Goal: Task Accomplishment & Management: Manage account settings

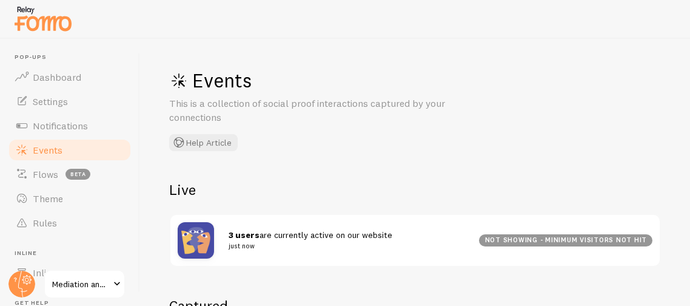
click at [316, 202] on div "Live 3 users are currently active on our website just now not showing - minimum…" at bounding box center [415, 223] width 492 height 87
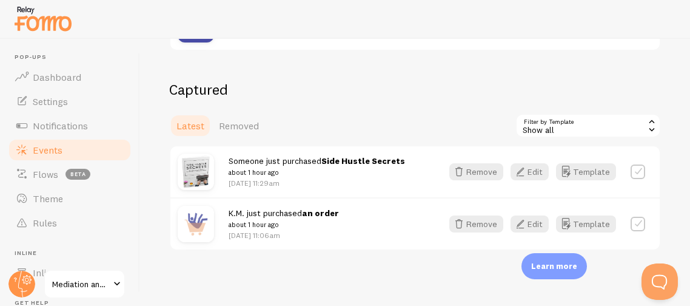
scroll to position [218, 0]
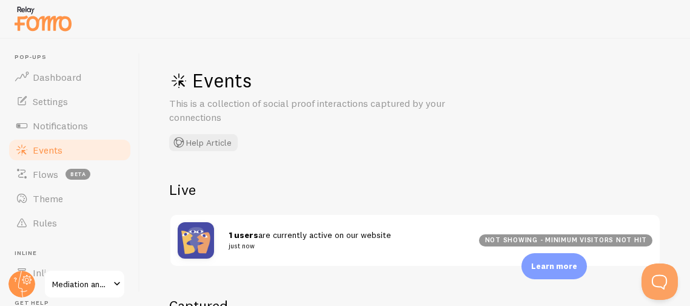
click at [296, 149] on div "Events This is a collection of social proof interactions captured by your conne…" at bounding box center [351, 109] width 364 height 83
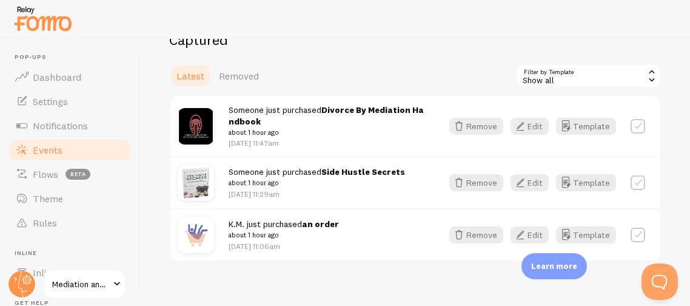
scroll to position [266, 0]
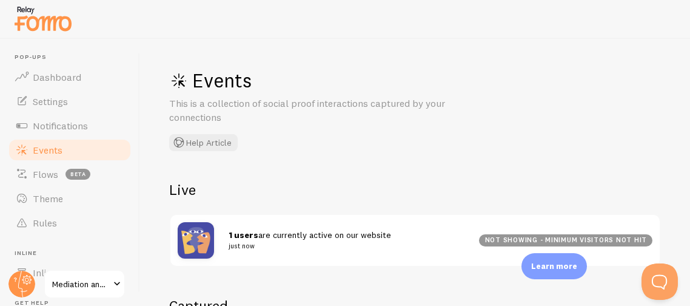
click at [298, 178] on div "Events This is a collection of social proof interactions captured by your conne…" at bounding box center [415, 172] width 550 height 267
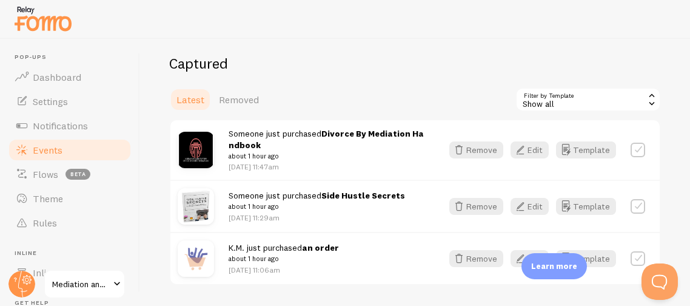
scroll to position [266, 0]
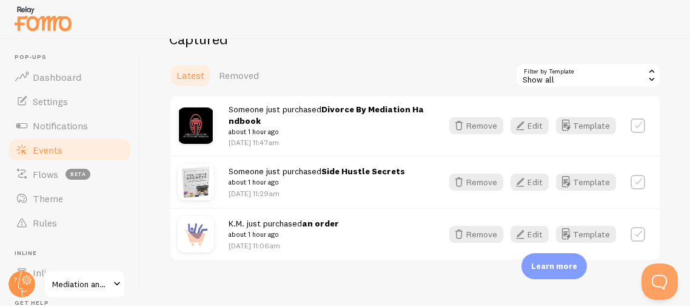
click at [652, 78] on icon at bounding box center [651, 78] width 11 height 11
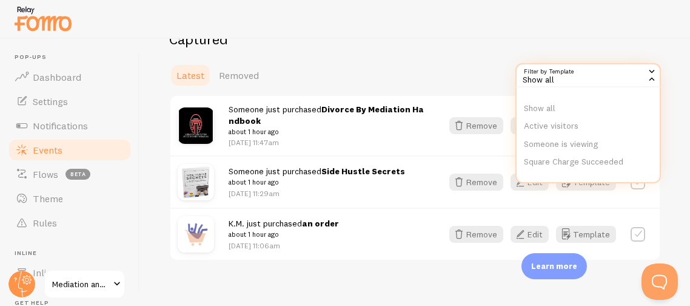
click at [606, 44] on h2 "Captured" at bounding box center [415, 39] width 492 height 19
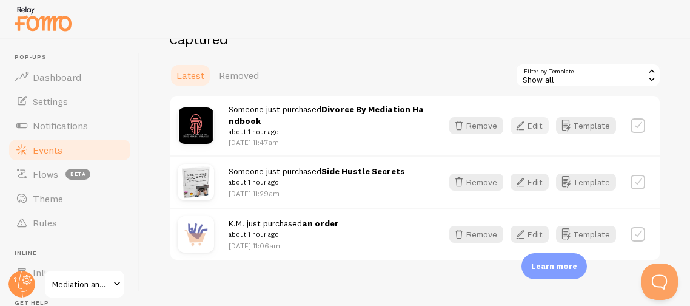
click at [538, 127] on button "Edit" at bounding box center [529, 125] width 38 height 17
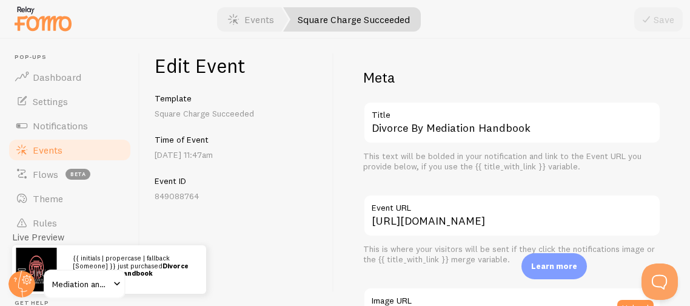
click at [259, 210] on div "Edit Event Template Square Charge Succeeded Time of Event Oct 6th @ 11:47am Eve…" at bounding box center [237, 172] width 194 height 267
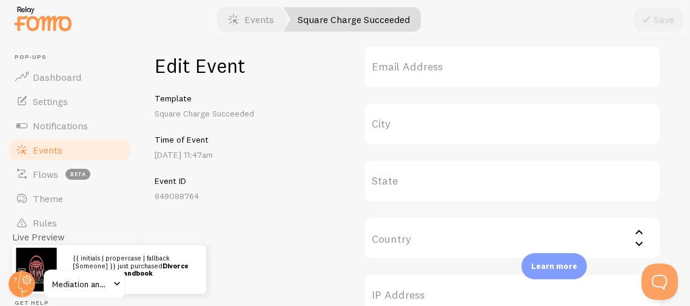
scroll to position [518, 0]
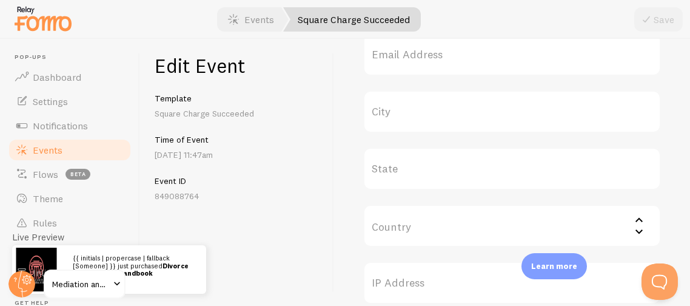
click at [403, 165] on label "State" at bounding box center [512, 168] width 298 height 42
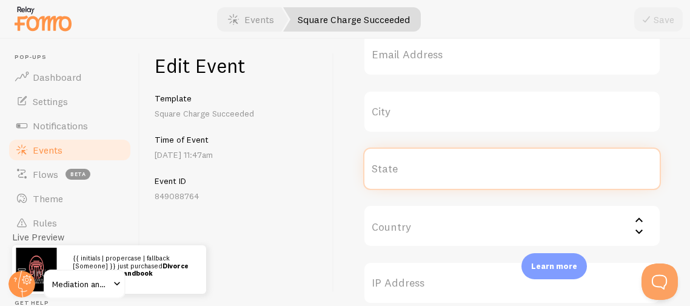
click at [403, 165] on input "State" at bounding box center [512, 168] width 298 height 42
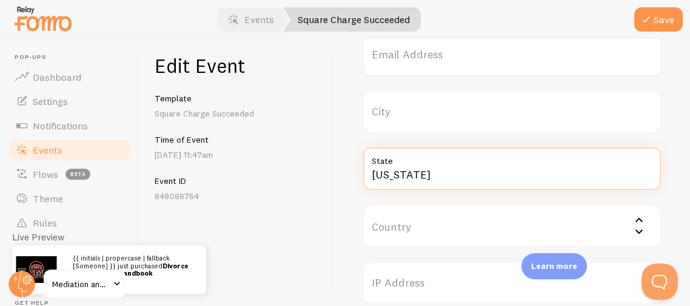
type input "Georgia"
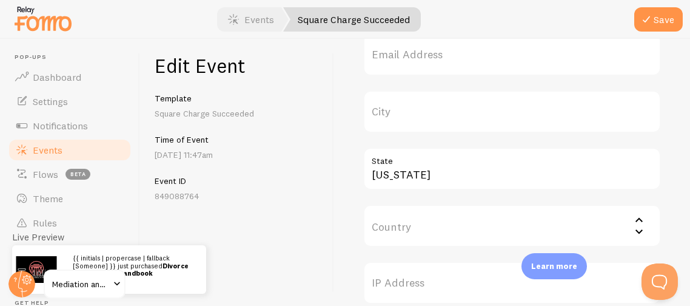
click at [338, 190] on div "Meta Divorce By Mediation Handbook Title This text will be bolded in your notif…" at bounding box center [512, 172] width 356 height 267
click at [381, 233] on input "Country" at bounding box center [512, 225] width 298 height 42
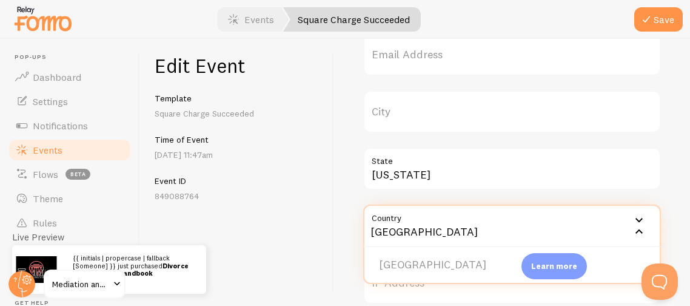
type input "USA"
click at [310, 225] on div "Edit Event Template Square Charge Succeeded Time of Event Oct 6th @ 11:47am Eve…" at bounding box center [237, 172] width 194 height 267
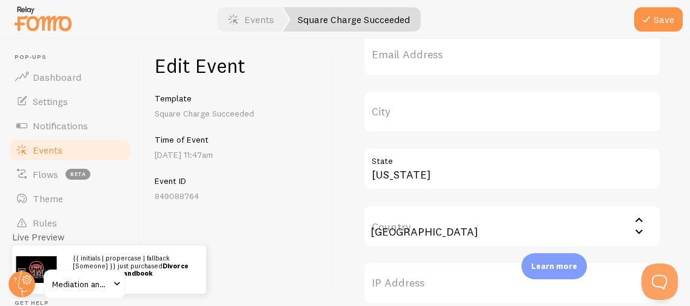
click at [392, 230] on input "USA" at bounding box center [512, 225] width 298 height 42
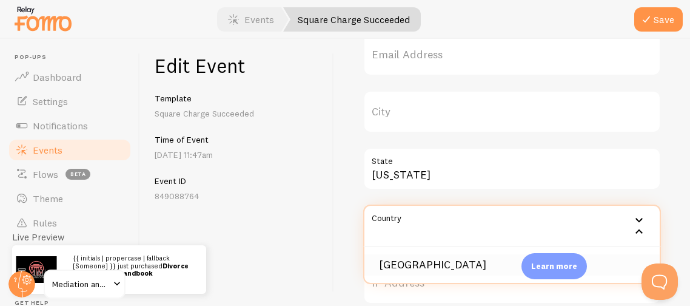
click at [382, 264] on li "USA" at bounding box center [511, 264] width 295 height 21
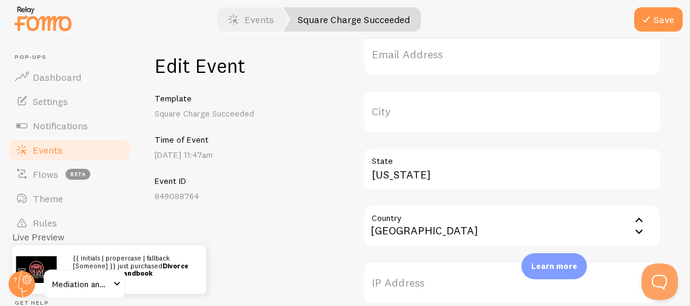
click at [682, 77] on div "Meta Divorce By Mediation Handbook Title This text will be bolded in your notif…" at bounding box center [512, 172] width 356 height 267
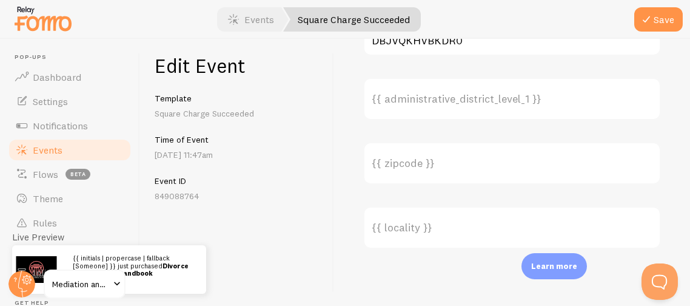
scroll to position [1000, 0]
click at [657, 15] on button "Save" at bounding box center [658, 19] width 48 height 24
click at [71, 148] on link "Events" at bounding box center [69, 150] width 125 height 24
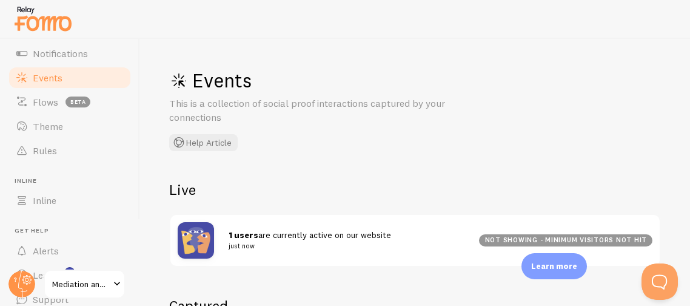
scroll to position [96, 0]
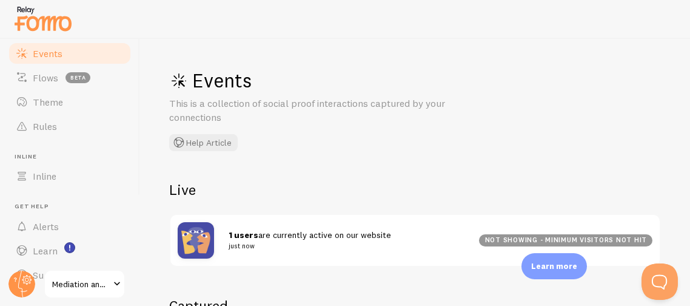
click at [327, 155] on div "Events This is a collection of social proof interactions captured by your conne…" at bounding box center [415, 172] width 550 height 267
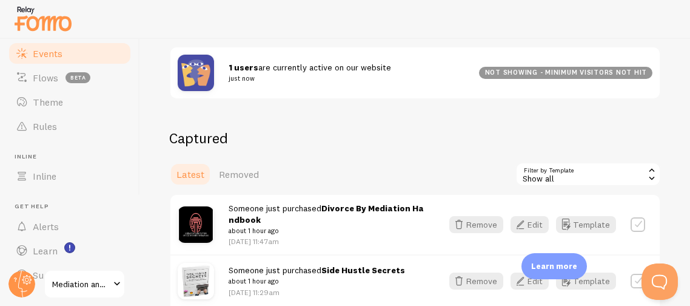
scroll to position [133, 0]
